Goal: Use online tool/utility: Utilize a website feature to perform a specific function

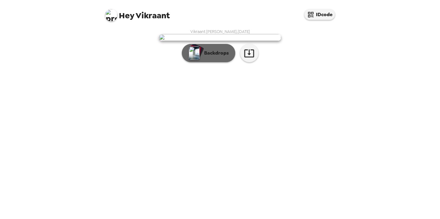
click at [217, 57] on p "Backdrops" at bounding box center [215, 53] width 28 height 7
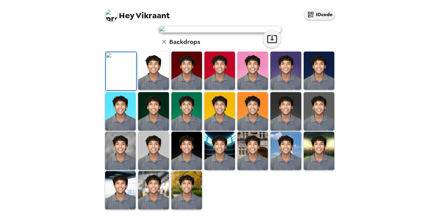
scroll to position [75, 0]
click at [165, 90] on img at bounding box center [153, 71] width 31 height 38
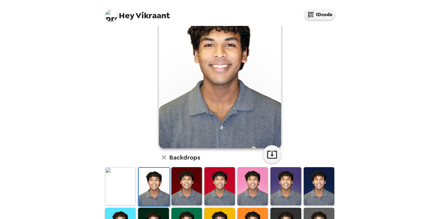
scroll to position [39, 0]
click at [125, 182] on img at bounding box center [120, 186] width 31 height 38
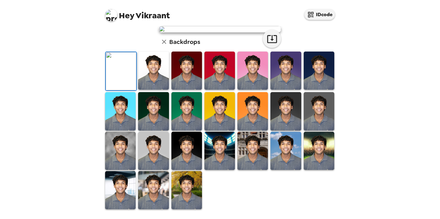
scroll to position [155, 0]
click at [222, 157] on img at bounding box center [219, 151] width 31 height 38
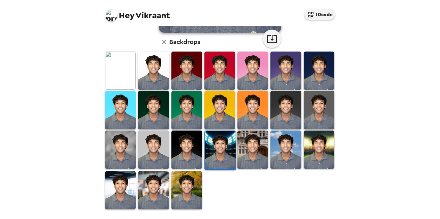
click at [246, 150] on img at bounding box center [252, 150] width 31 height 38
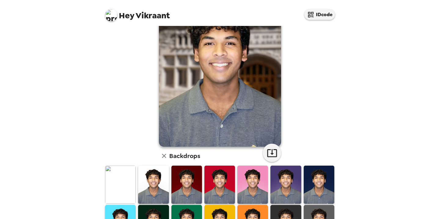
scroll to position [46, 0]
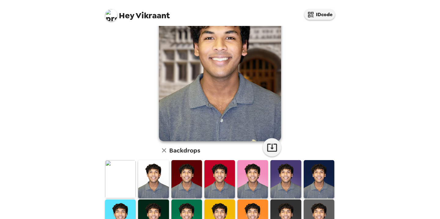
click at [151, 174] on img at bounding box center [153, 179] width 31 height 38
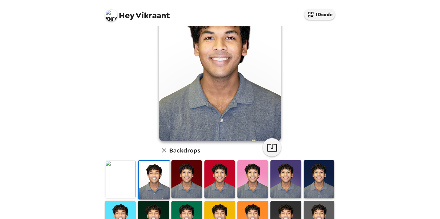
click at [121, 182] on img at bounding box center [120, 179] width 31 height 38
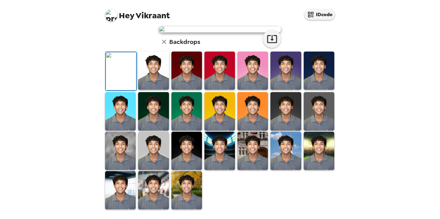
scroll to position [2, 0]
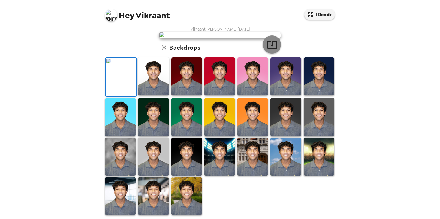
click at [270, 49] on icon "button" at bounding box center [272, 45] width 10 height 8
